Goal: Find specific page/section: Find specific page/section

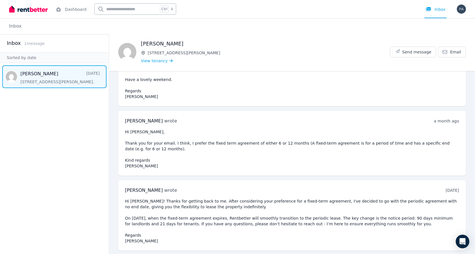
scroll to position [75, 0]
click at [26, 43] on span "1 message" at bounding box center [34, 43] width 20 height 5
click at [26, 10] on img at bounding box center [28, 9] width 39 height 9
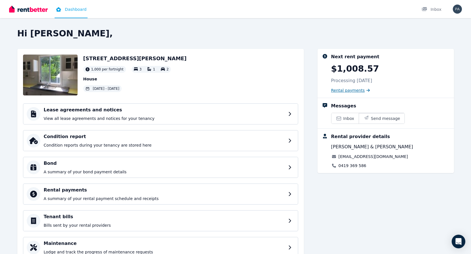
click at [342, 90] on span "Rental payments" at bounding box center [348, 91] width 34 height 6
